Goal: Task Accomplishment & Management: Complete application form

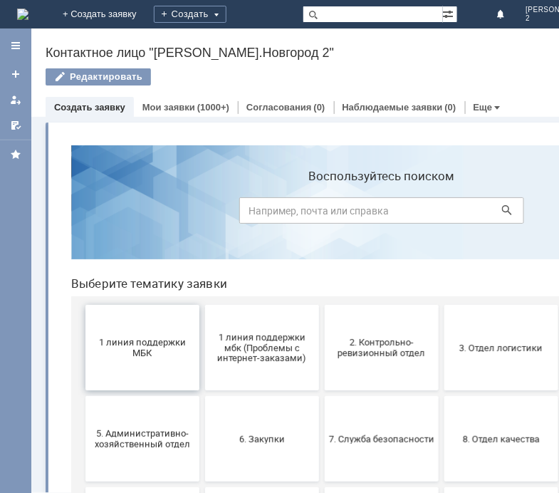
drag, startPoint x: 141, startPoint y: 353, endPoint x: 202, endPoint y: 491, distance: 151.1
click at [141, 353] on span "1 линия поддержки МБК" at bounding box center [141, 346] width 105 height 21
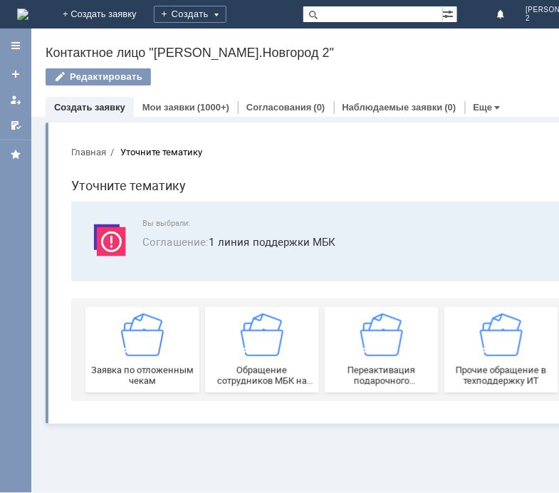
click at [145, 368] on span "Заявка по отложенным чекам" at bounding box center [141, 374] width 105 height 21
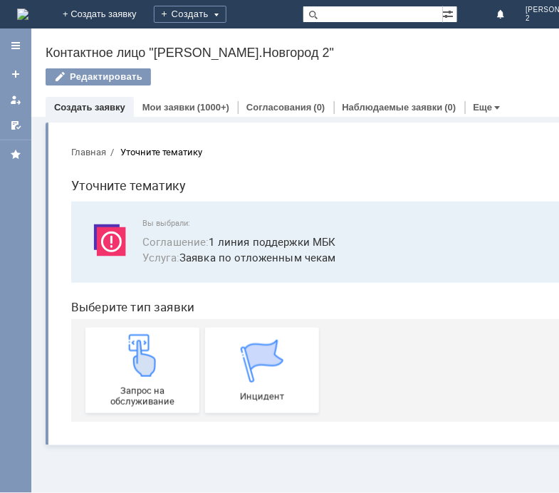
click at [145, 368] on img at bounding box center [141, 354] width 43 height 43
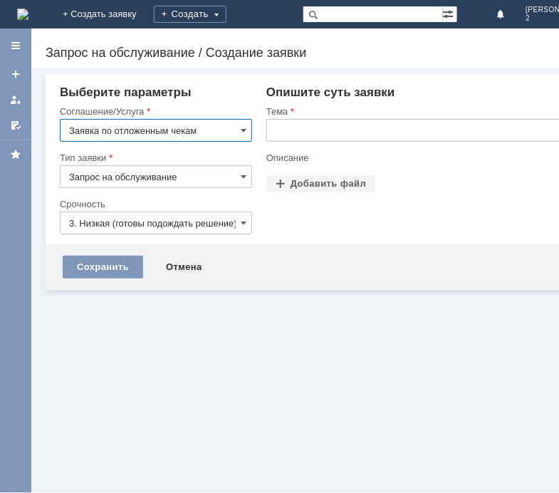
click at [308, 113] on div "Назад | Запрос на обслуживание / Создание заявки Запрос на обслуживание / Созда…" at bounding box center [380, 260] width 698 height 464
drag, startPoint x: 304, startPoint y: 145, endPoint x: 310, endPoint y: 140, distance: 7.6
click at [307, 143] on div at bounding box center [483, 147] width 434 height 10
click at [328, 126] on input "text" at bounding box center [483, 130] width 434 height 23
paste input "отложенные чеки 14.10.2025"
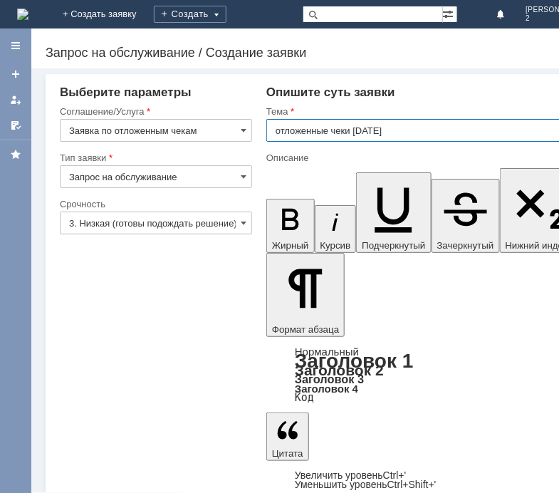
type input "отложенные чеки 14.10.2025"
drag, startPoint x: 299, startPoint y: 3332, endPoint x: 310, endPoint y: 3326, distance: 12.5
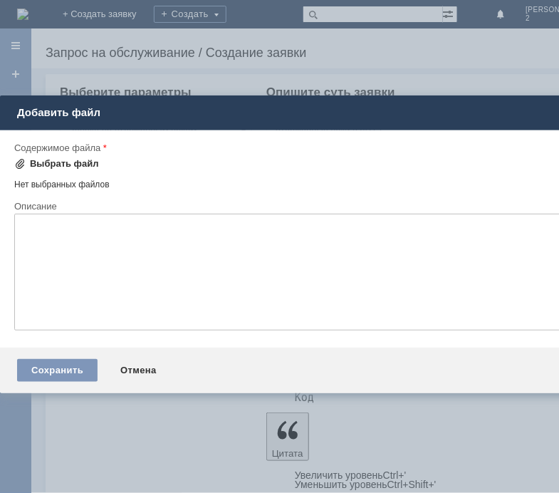
click at [57, 159] on div "Выбрать файл" at bounding box center [64, 163] width 69 height 11
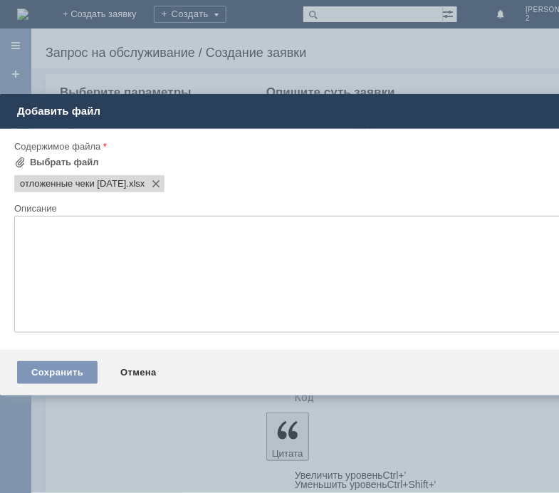
scroll to position [0, 0]
drag, startPoint x: 61, startPoint y: 373, endPoint x: 70, endPoint y: 302, distance: 71.7
click at [59, 373] on div "Сохранить" at bounding box center [57, 372] width 80 height 23
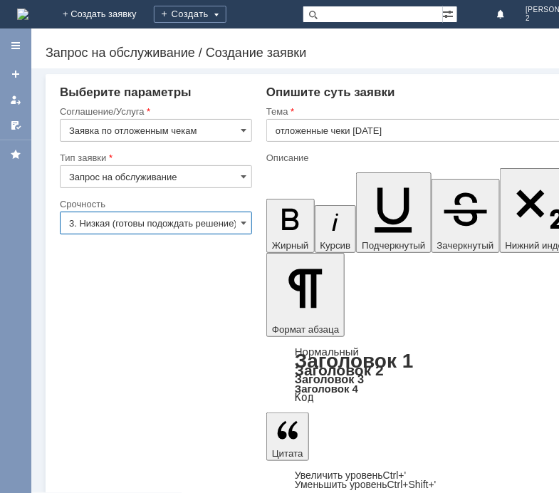
click at [113, 217] on input "3. Низкая (готовы подождать решение)" at bounding box center [156, 223] width 192 height 23
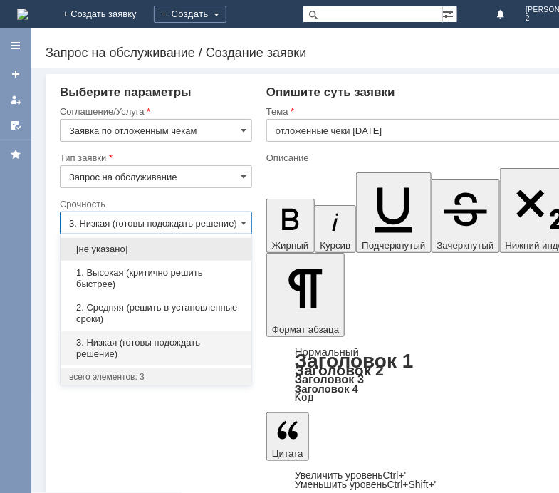
drag, startPoint x: 96, startPoint y: 323, endPoint x: 69, endPoint y: 318, distance: 27.5
click at [93, 323] on span "2. Средняя (решить в установленные сроки)" at bounding box center [156, 313] width 174 height 23
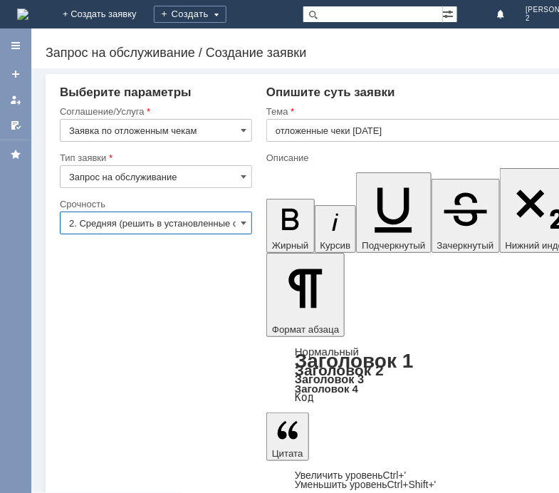
type input "2. Средняя (решить в установленные сроки)"
